Goal: Task Accomplishment & Management: Manage account settings

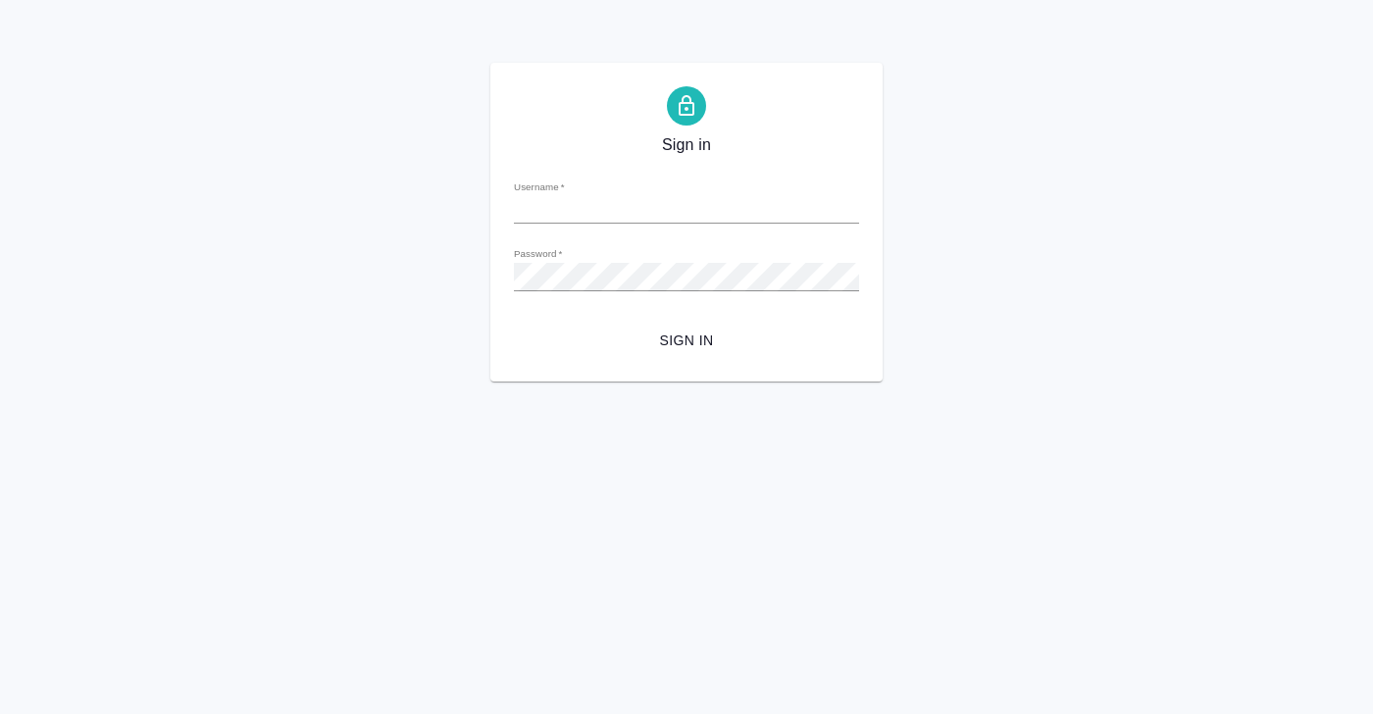
type input "[PERSON_NAME][EMAIL_ADDRESS][DOMAIN_NAME]"
click at [684, 342] on span "Sign in" at bounding box center [687, 341] width 314 height 25
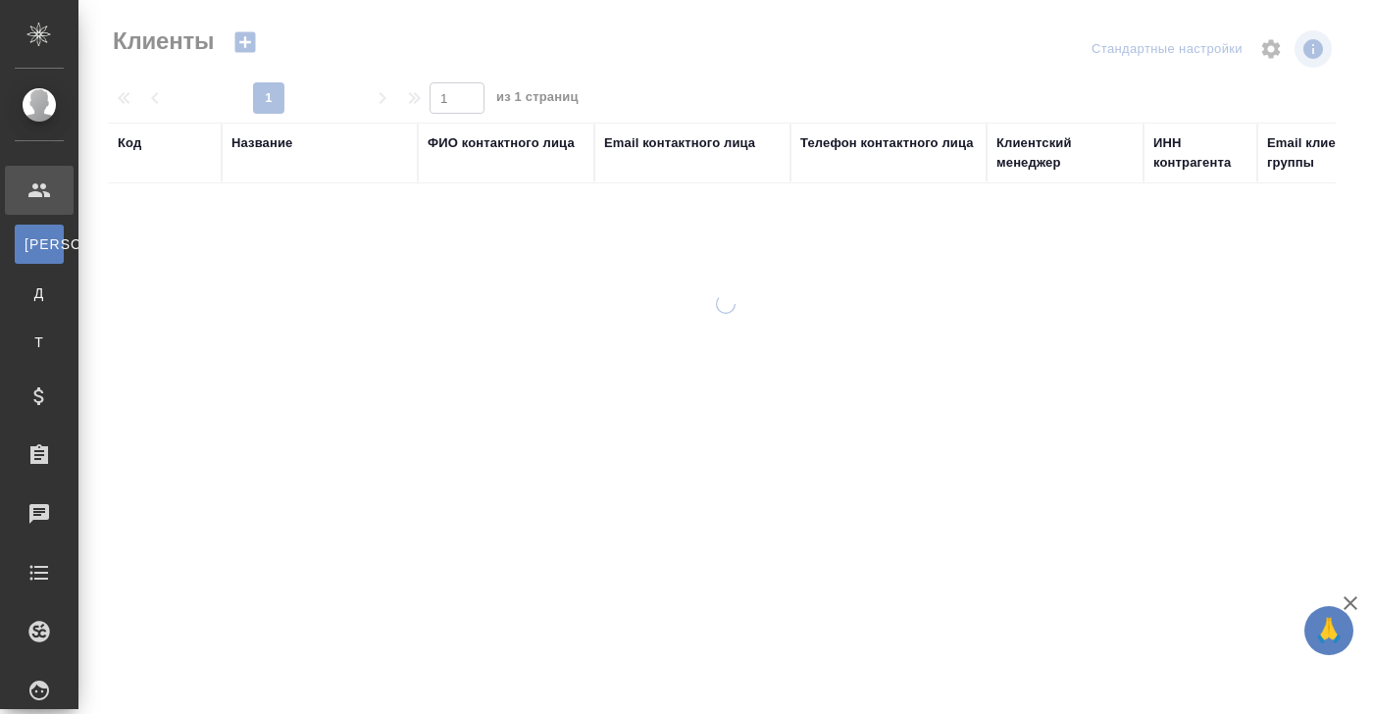
select select "RU"
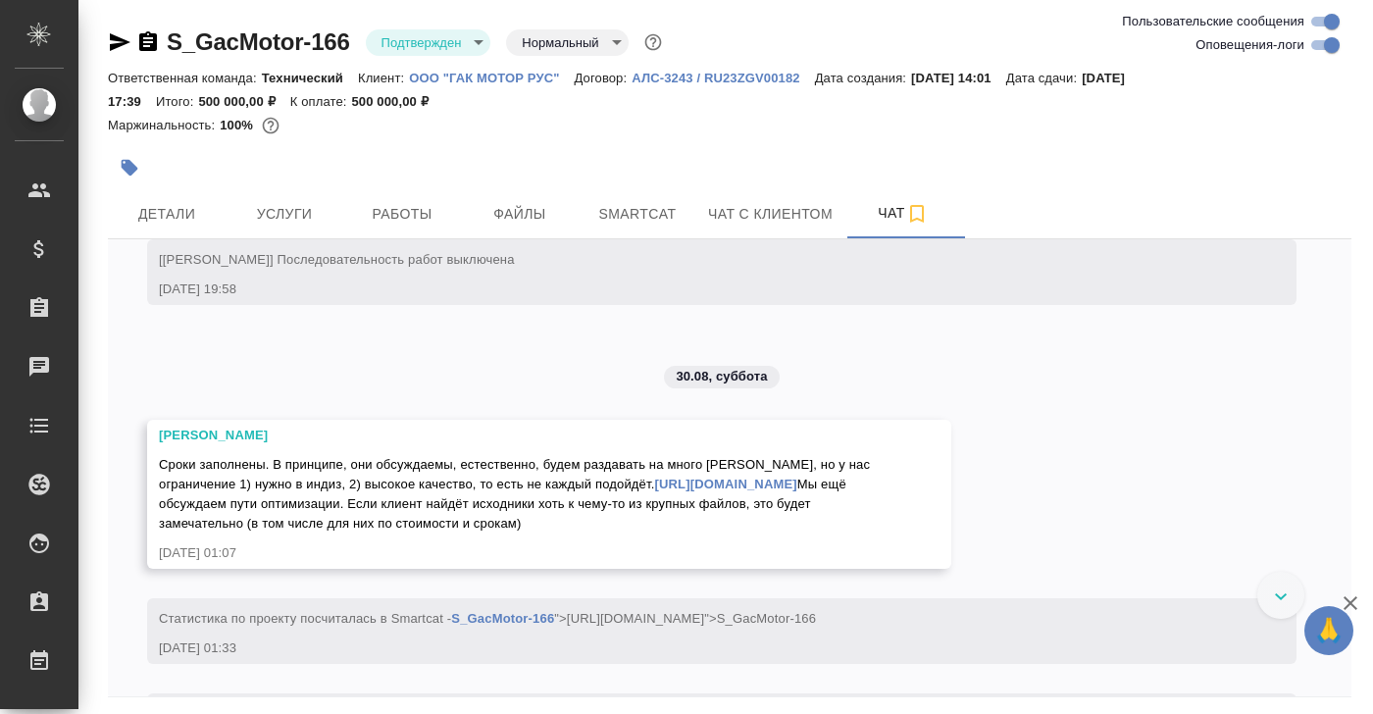
scroll to position [8156, 0]
